Goal: Task Accomplishment & Management: Manage account settings

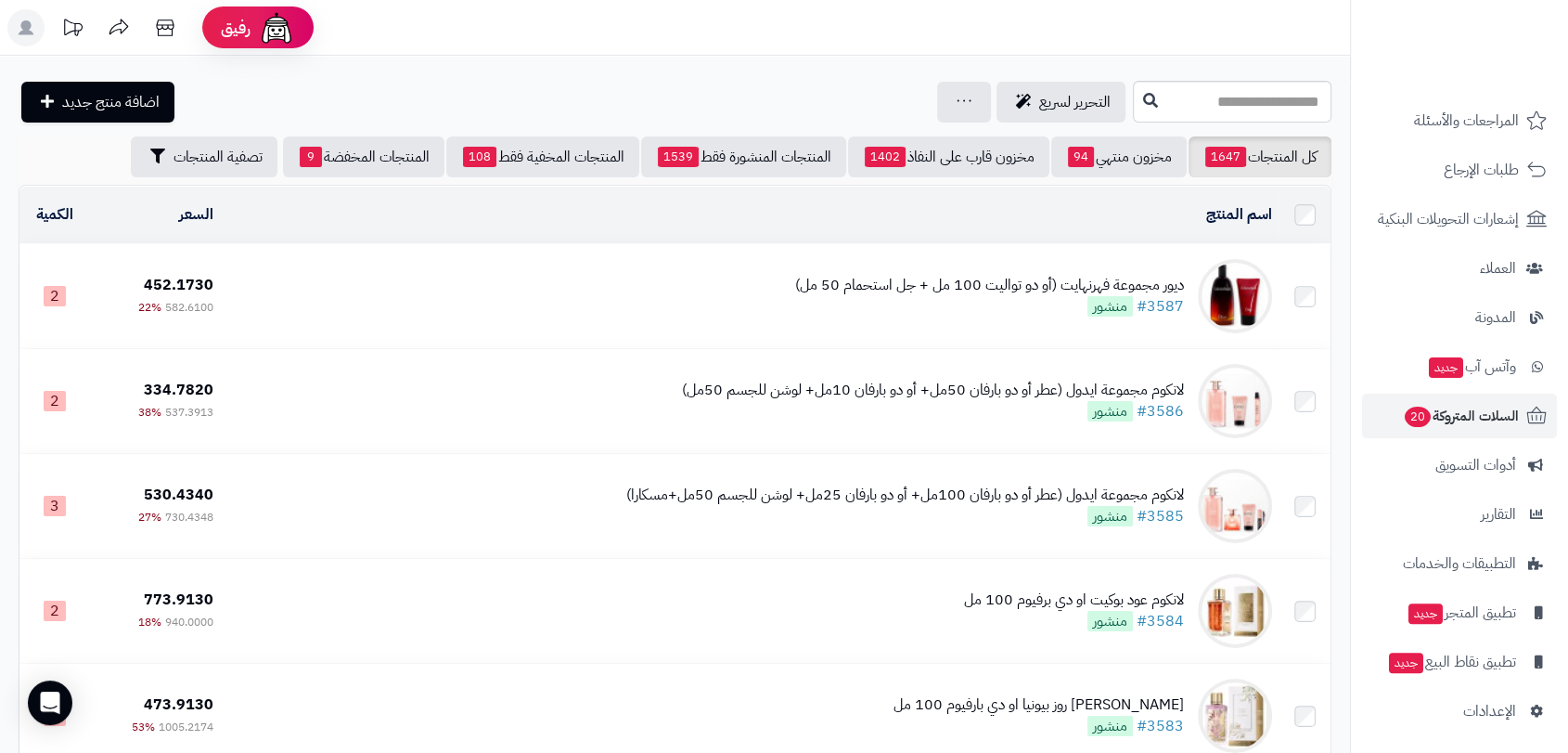
scroll to position [416, 0]
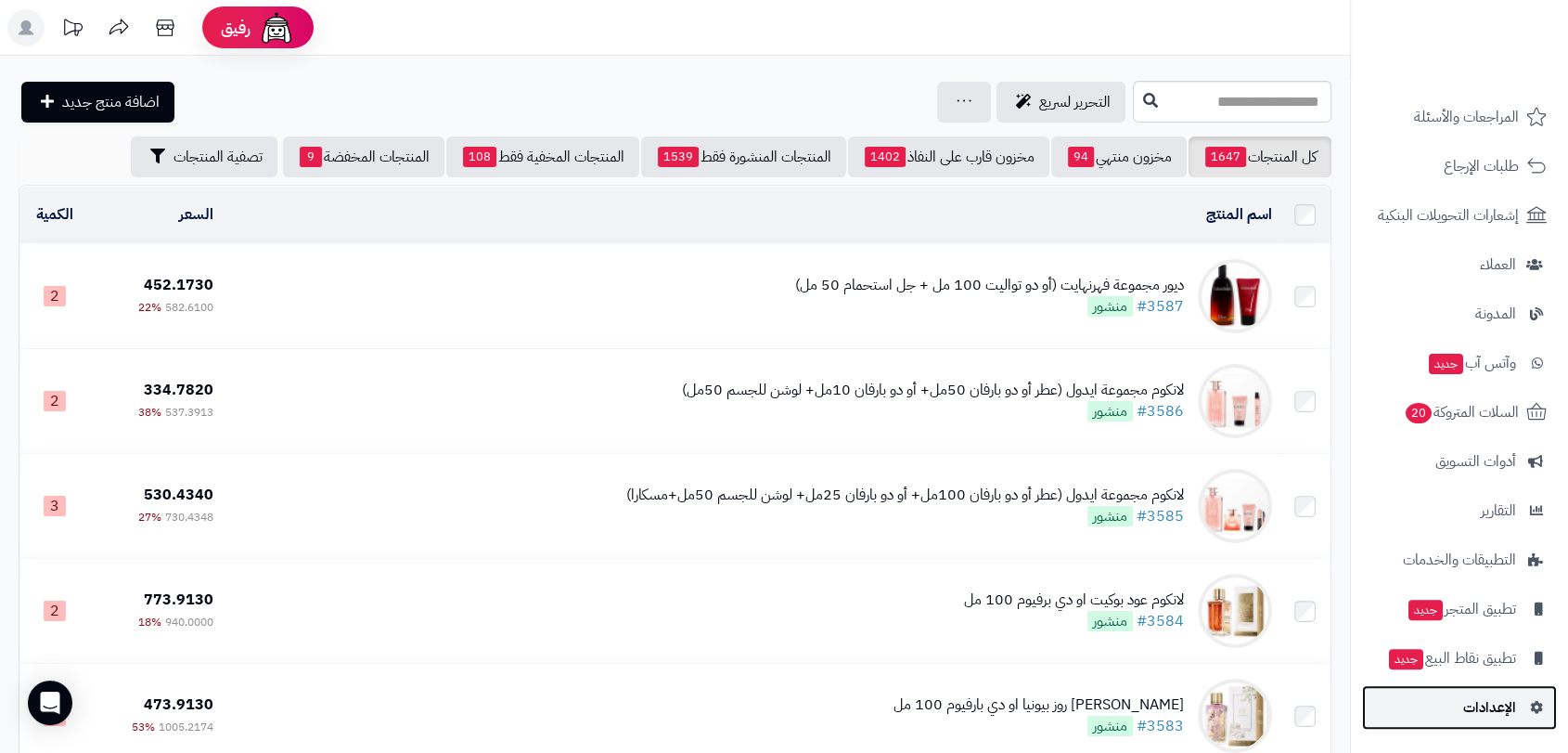
click at [1448, 703] on link "الإعدادات" at bounding box center [1459, 707] width 195 height 45
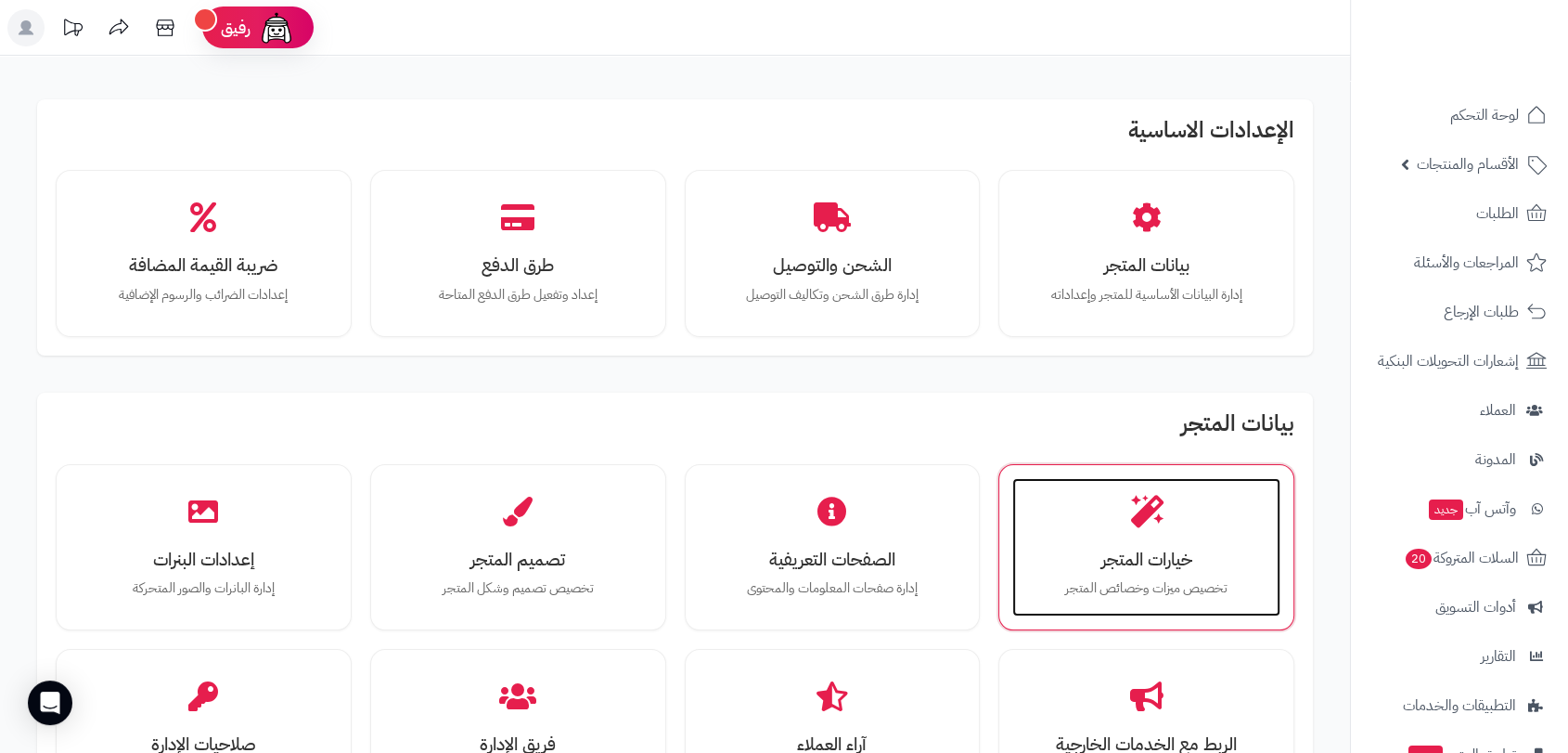
click at [1139, 532] on div "خيارات المتجر تخصيص ميزات وخصائص المتجر" at bounding box center [1146, 548] width 268 height 140
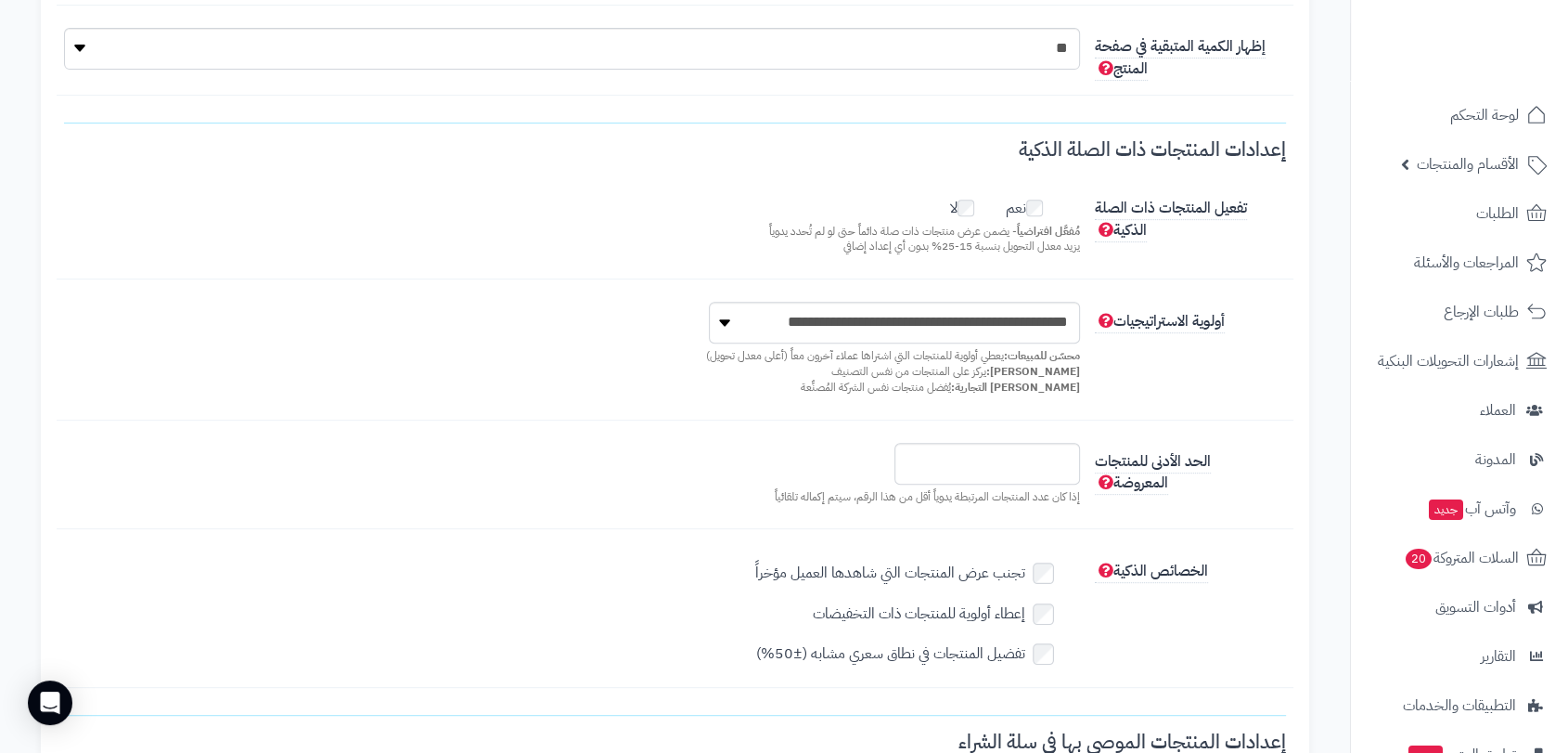
scroll to position [824, 0]
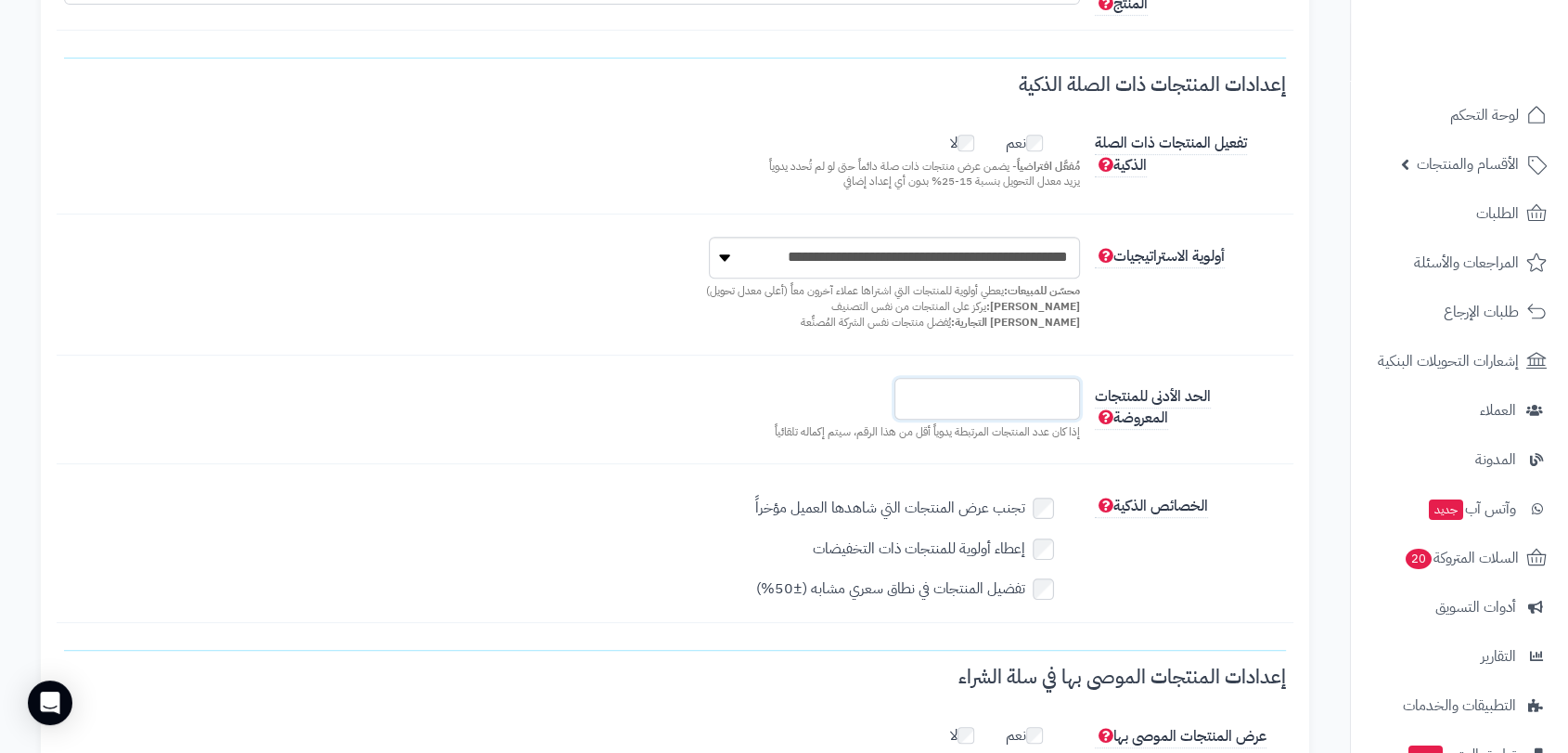
click at [1060, 389] on input "*" at bounding box center [988, 398] width 186 height 42
type input "*"
click at [913, 383] on input "*" at bounding box center [988, 398] width 186 height 42
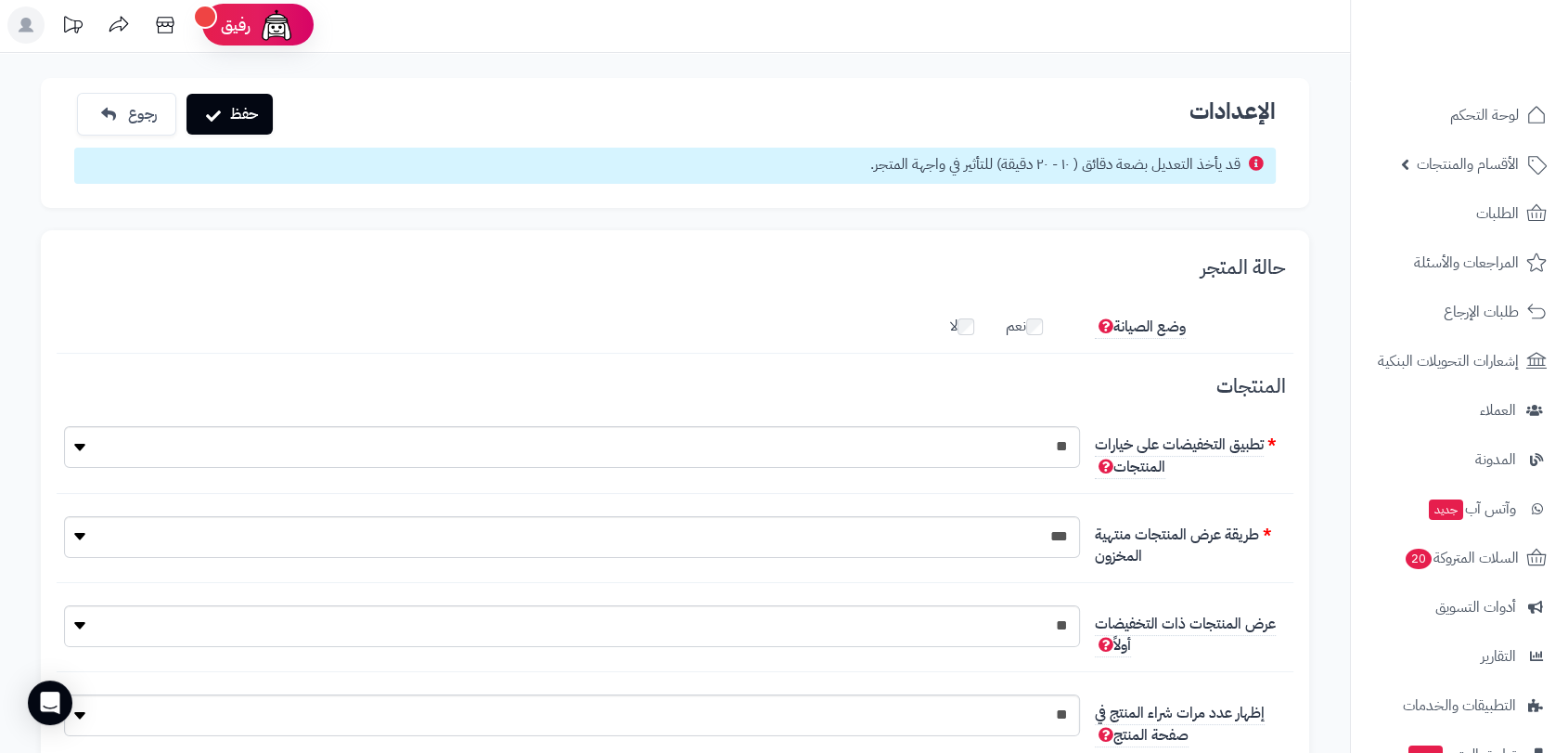
scroll to position [0, 0]
click at [230, 119] on button "حفظ" at bounding box center [229, 116] width 86 height 41
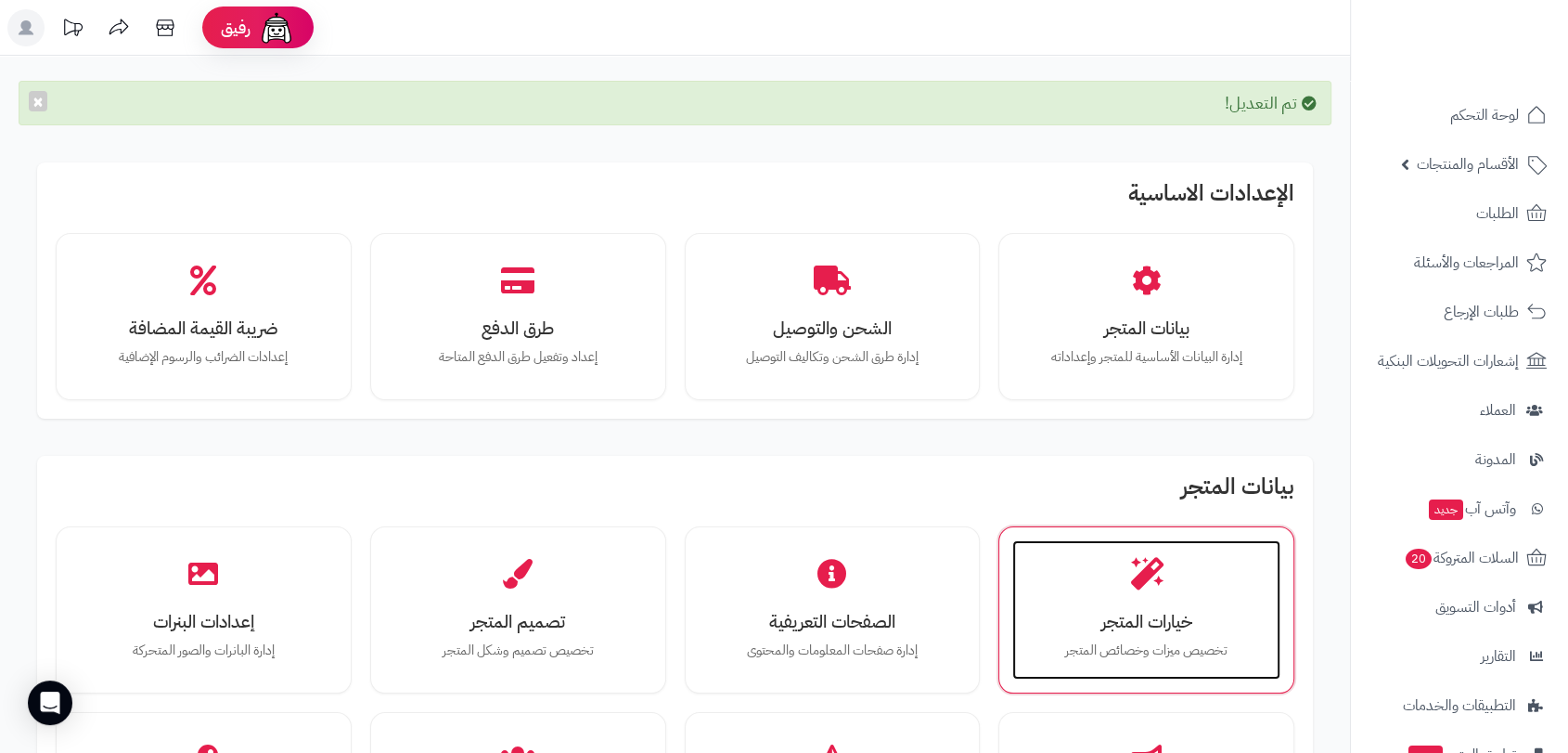
click at [1145, 569] on icon at bounding box center [1146, 575] width 33 height 33
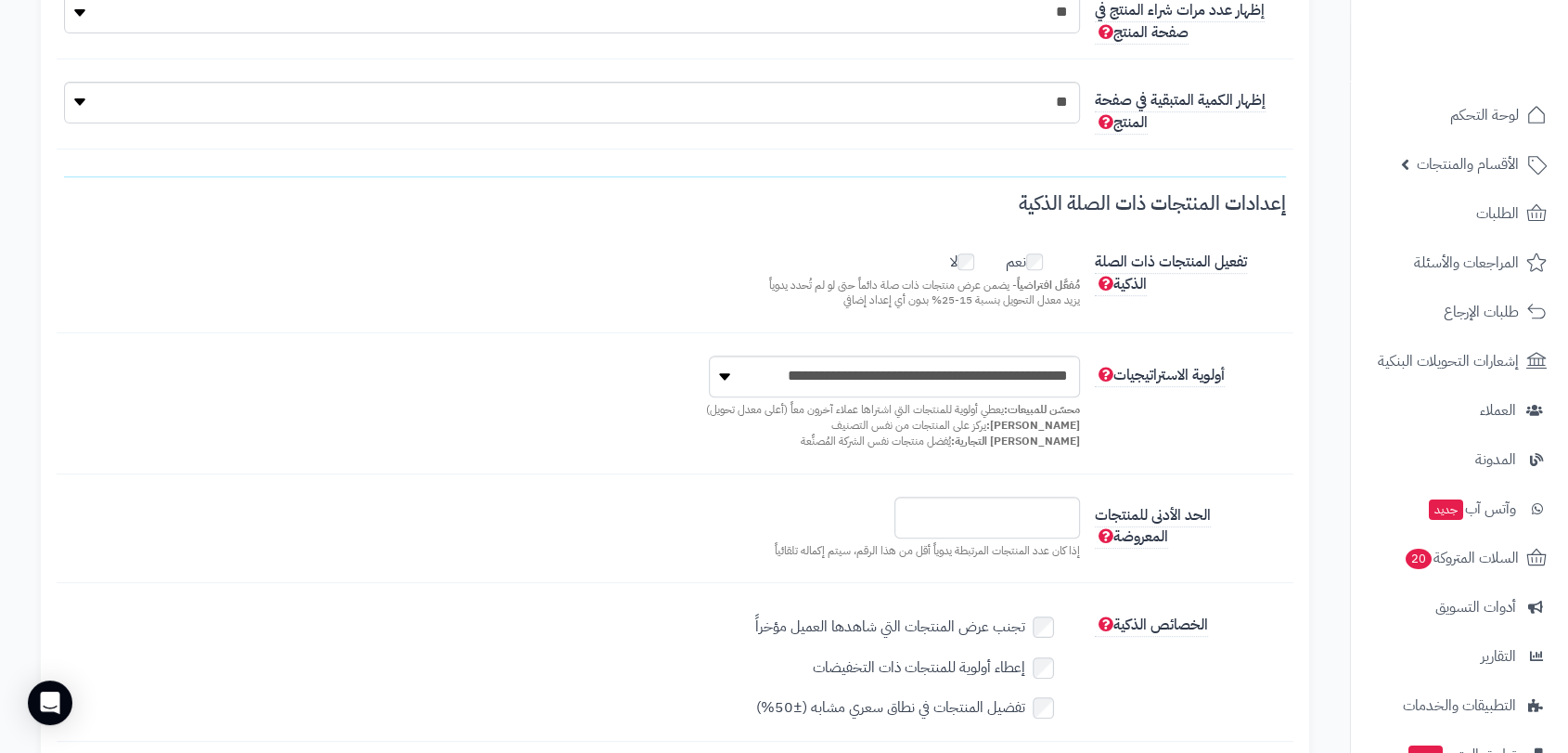
scroll to position [721, 0]
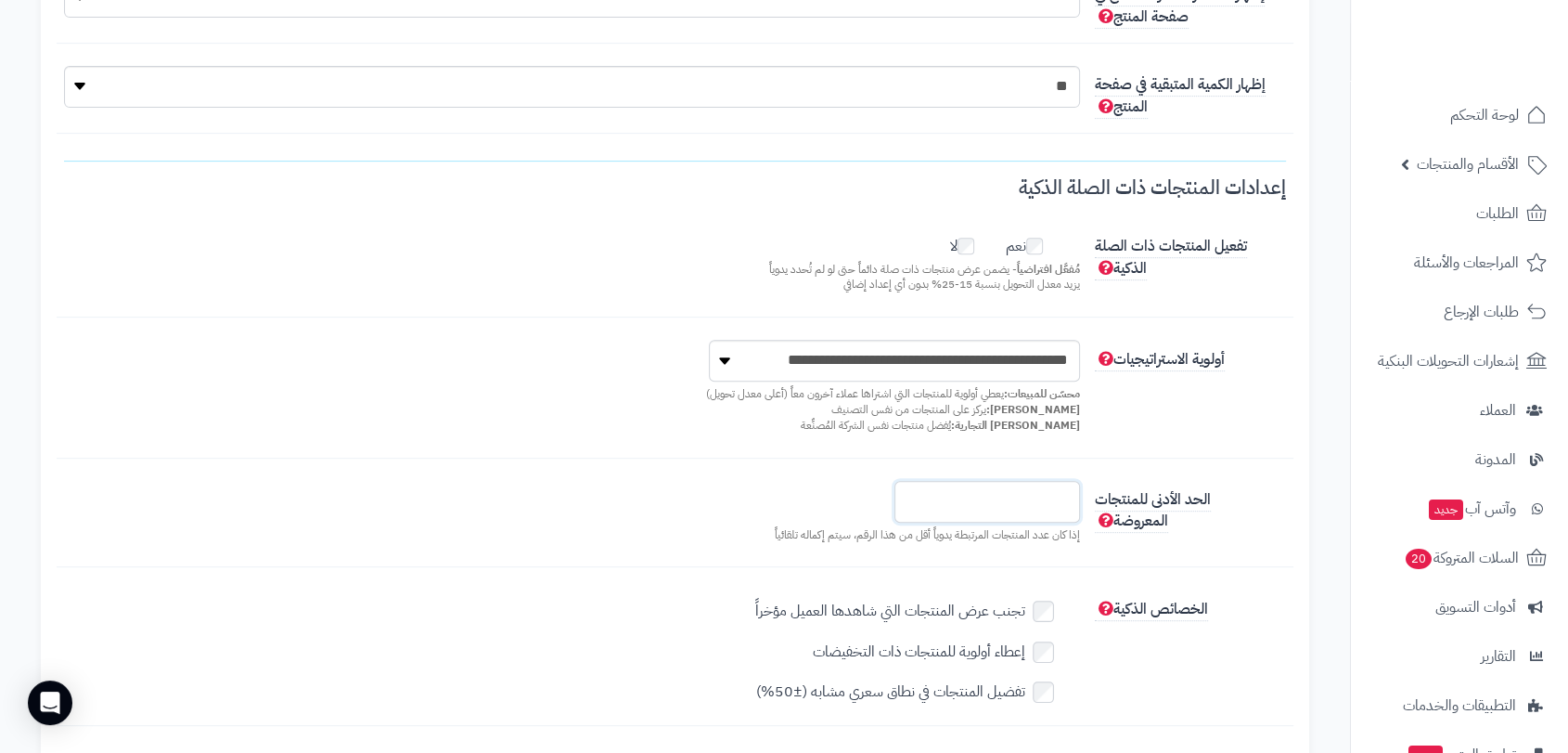
type input "*"
click at [914, 500] on input "*" at bounding box center [988, 501] width 186 height 42
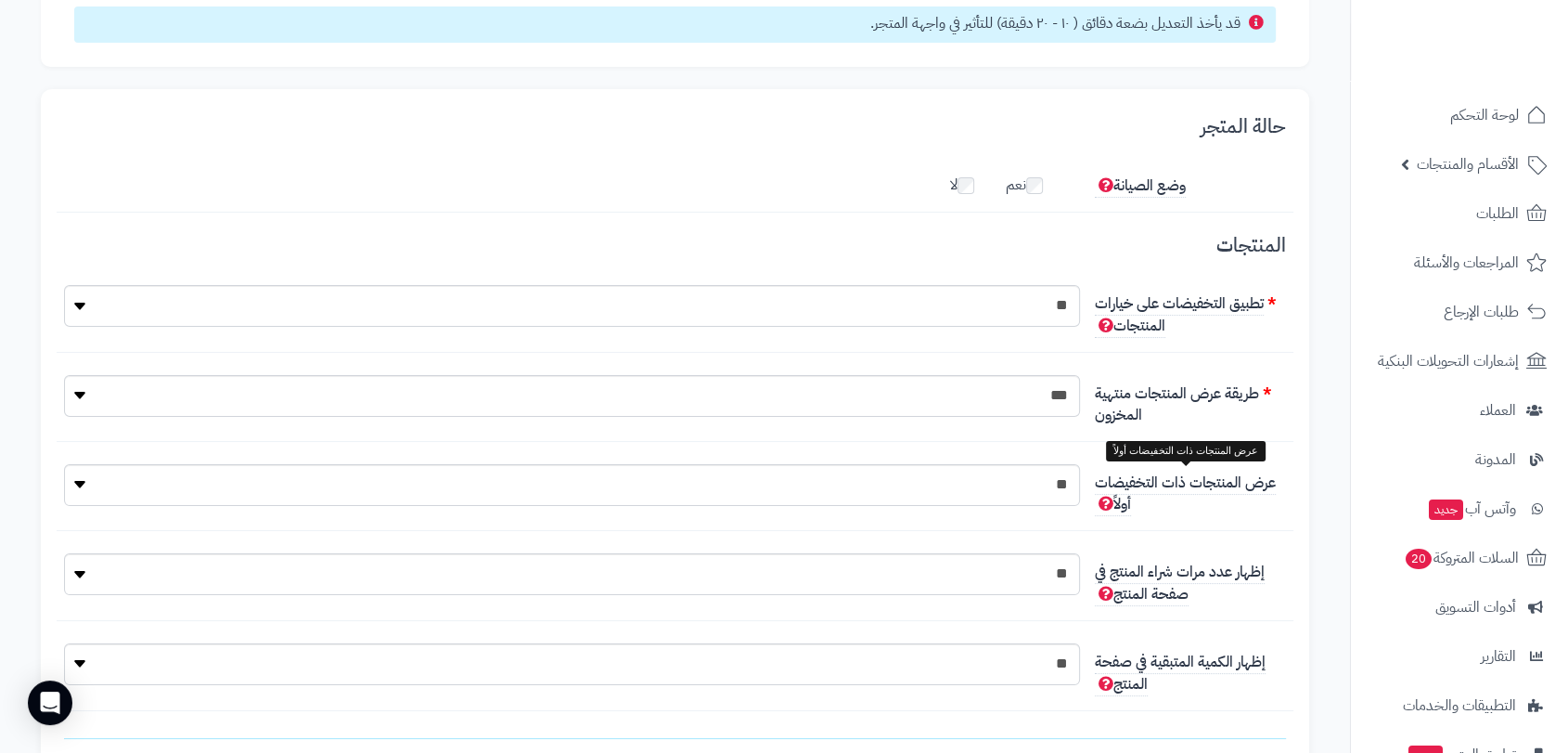
scroll to position [0, 0]
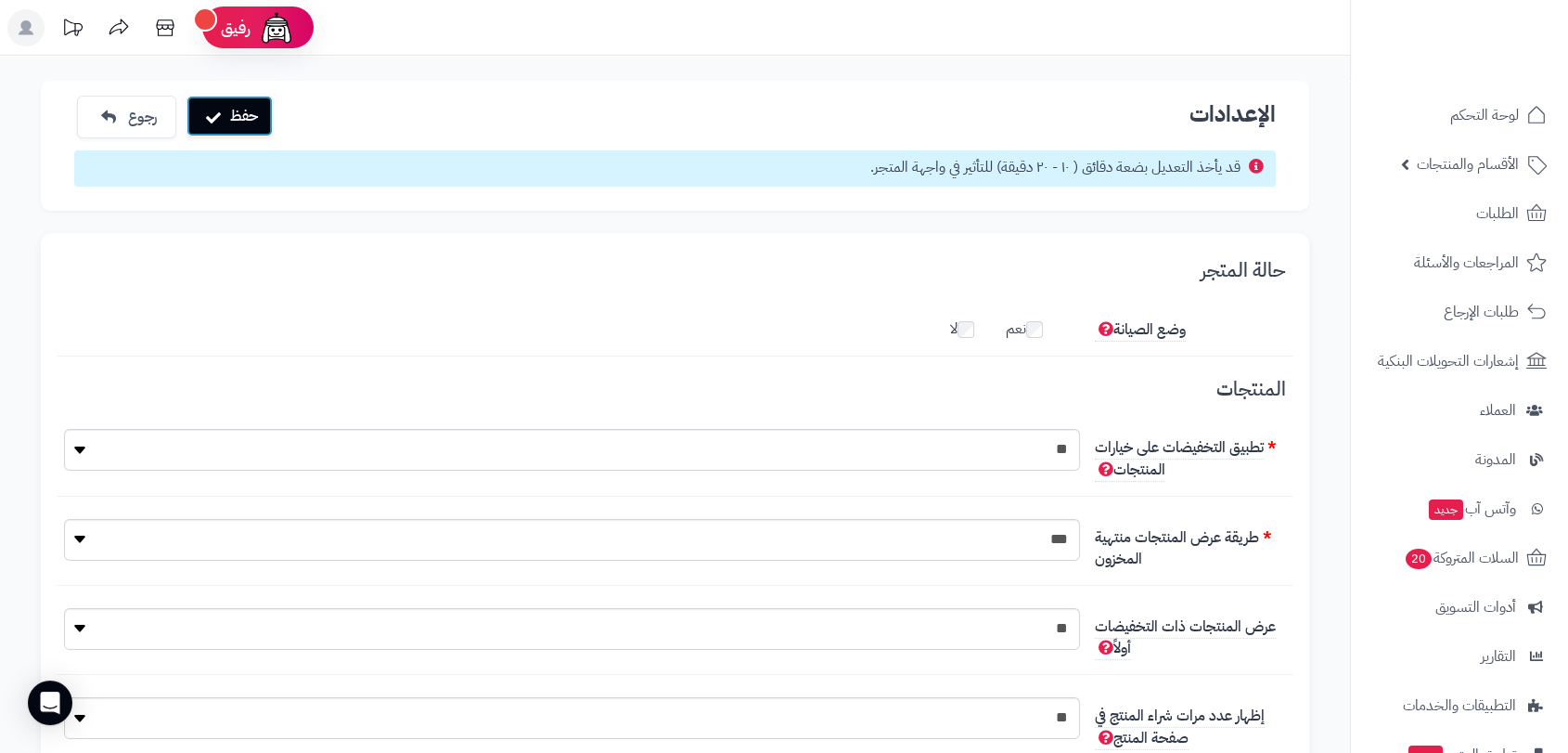
click at [251, 108] on button "حفظ" at bounding box center [229, 116] width 86 height 41
